Goal: Use online tool/utility: Utilize a website feature to perform a specific function

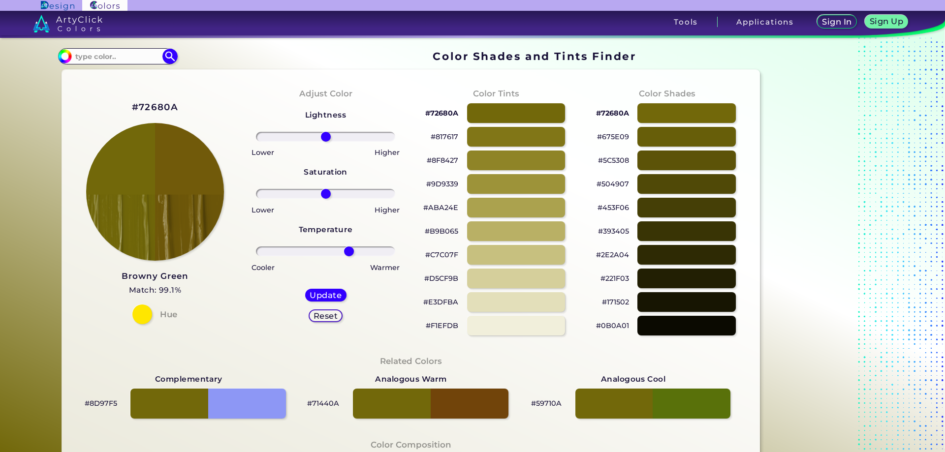
drag, startPoint x: 325, startPoint y: 251, endPoint x: 346, endPoint y: 250, distance: 21.7
type input "36"
click at [346, 250] on input "range" at bounding box center [325, 252] width 139 height 10
drag, startPoint x: 324, startPoint y: 193, endPoint x: 321, endPoint y: 199, distance: 6.6
type input "-3"
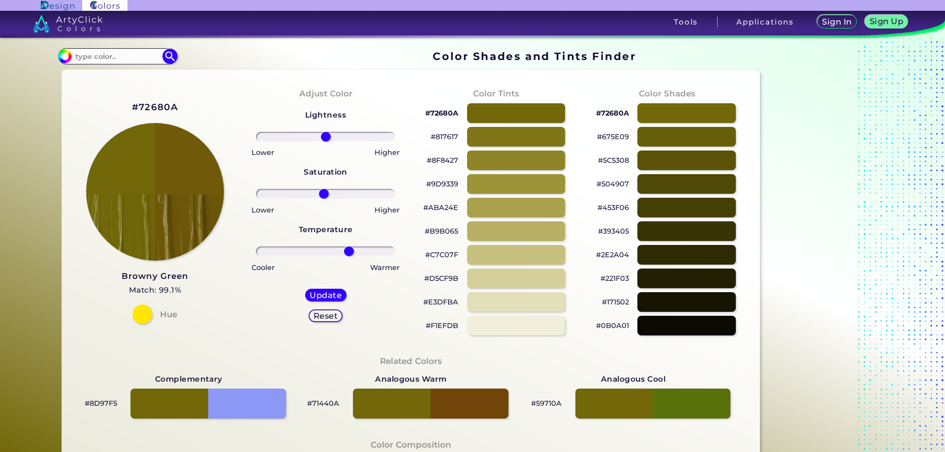
click at [321, 199] on input "range" at bounding box center [325, 194] width 139 height 10
drag, startPoint x: 324, startPoint y: 134, endPoint x: 324, endPoint y: 141, distance: 6.4
type input "2"
click at [324, 141] on input "range" at bounding box center [325, 137] width 139 height 10
click at [63, 55] on input "#72680a" at bounding box center [64, 55] width 12 height 12
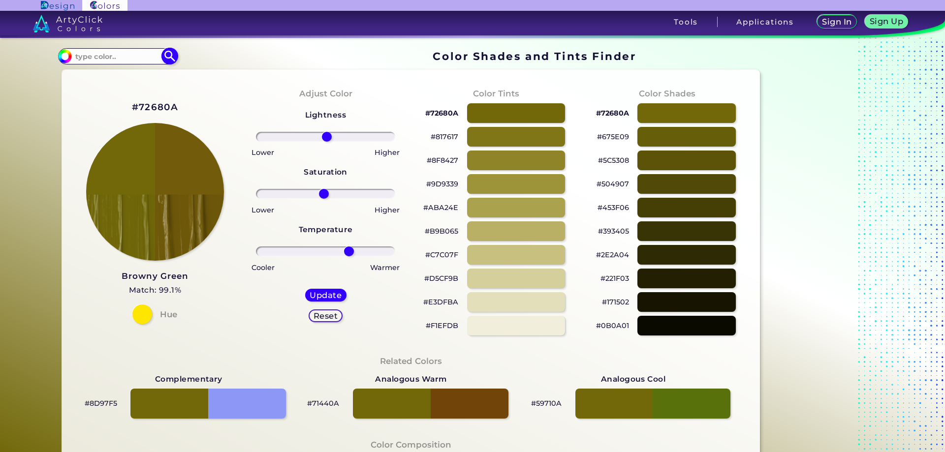
type input "#71550a"
type input "0"
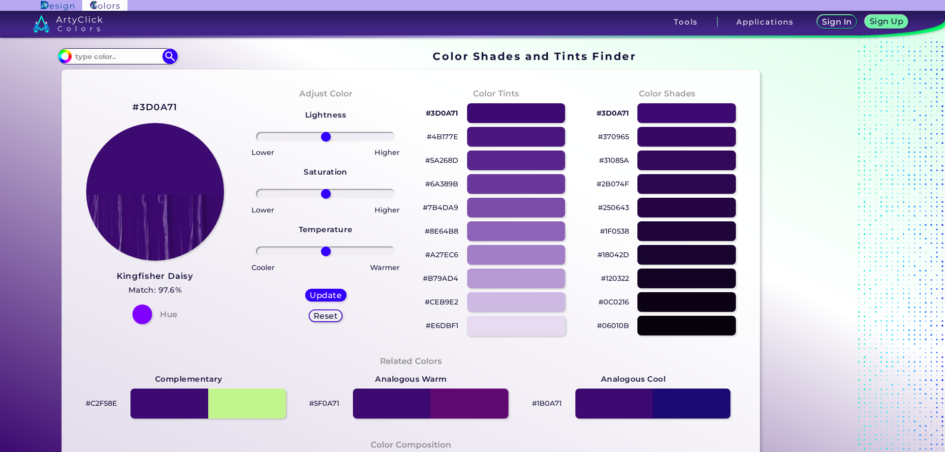
type input "#3d0a71"
type input "-1"
click at [322, 140] on input "range" at bounding box center [325, 137] width 139 height 10
click at [66, 54] on input "#3d0a71" at bounding box center [64, 55] width 12 height 12
type input "#550a71"
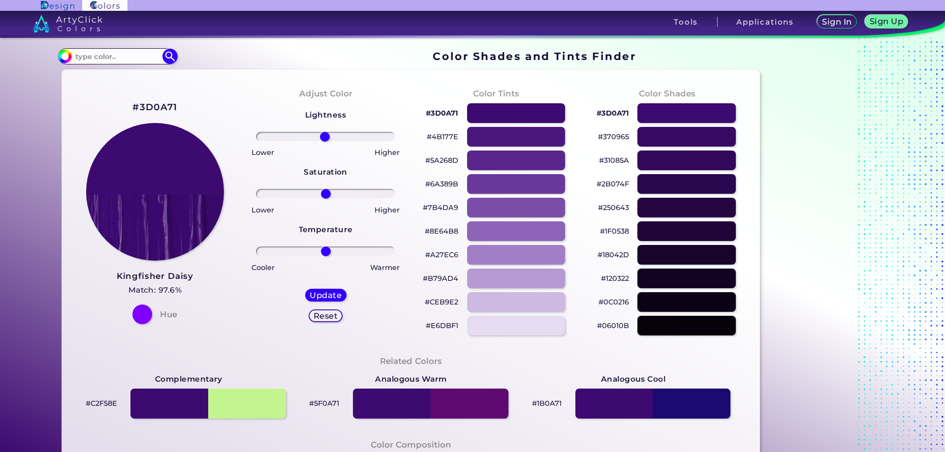
type input "0"
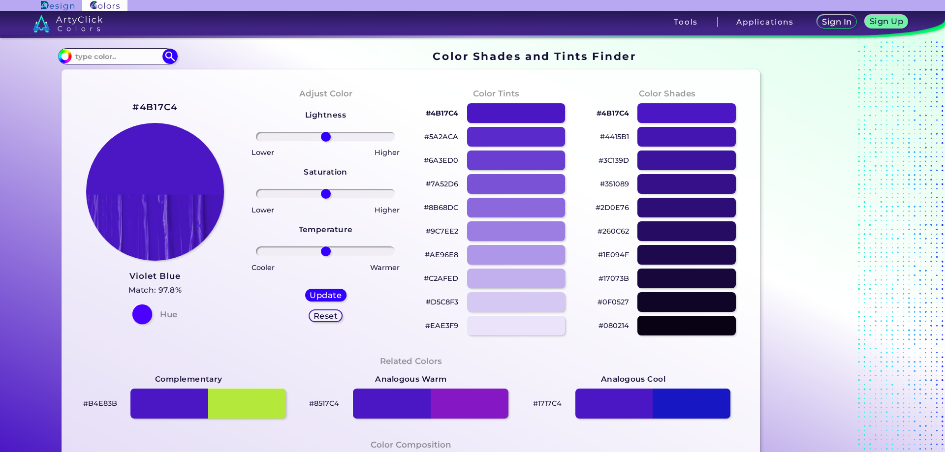
type input "#4b17c4"
click at [139, 312] on div at bounding box center [142, 315] width 20 height 20
click at [136, 178] on img at bounding box center [155, 192] width 139 height 139
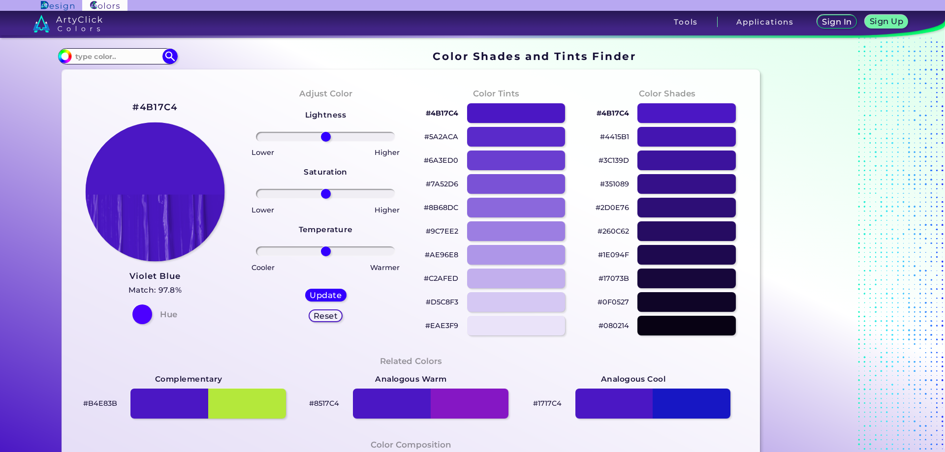
click at [136, 178] on img at bounding box center [155, 192] width 139 height 139
click at [154, 145] on img at bounding box center [155, 192] width 139 height 139
click at [146, 105] on h2 "#4B17C4" at bounding box center [154, 107] width 45 height 13
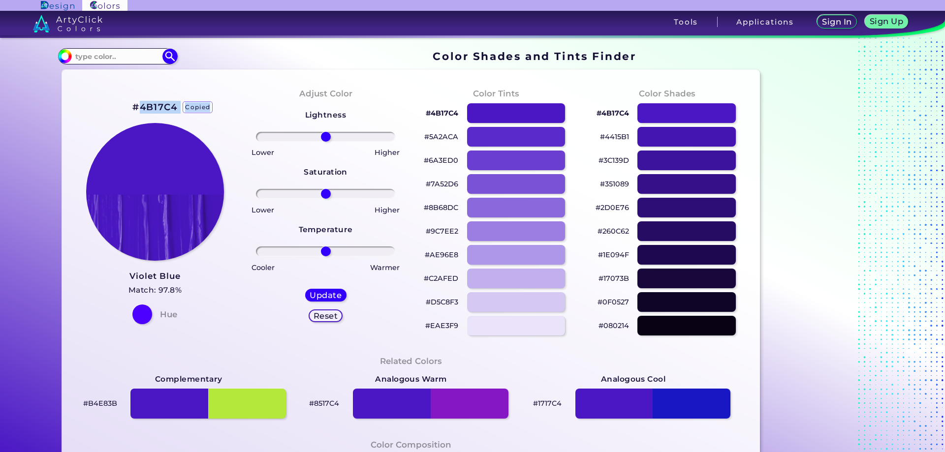
click at [146, 105] on h2 "#4B17C4 copied" at bounding box center [154, 107] width 45 height 13
copy h2 "4B17C4 copied"
click at [146, 105] on h2 "#4B17C4 copied copied" at bounding box center [154, 107] width 45 height 13
click at [195, 105] on p "copied" at bounding box center [198, 107] width 30 height 12
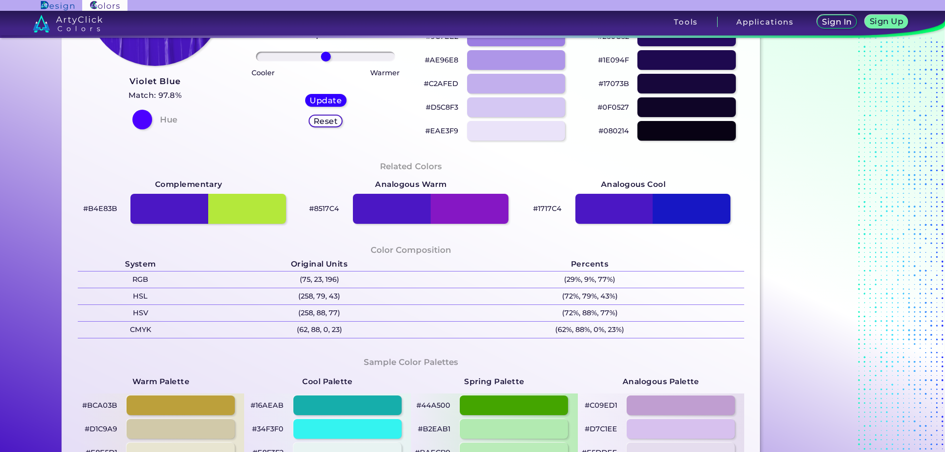
scroll to position [49, 0]
